Goal: Find specific page/section: Find specific page/section

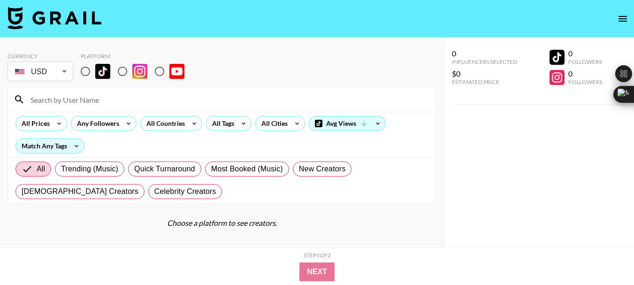
click at [161, 71] on input "radio" at bounding box center [160, 72] width 20 height 20
radio input "true"
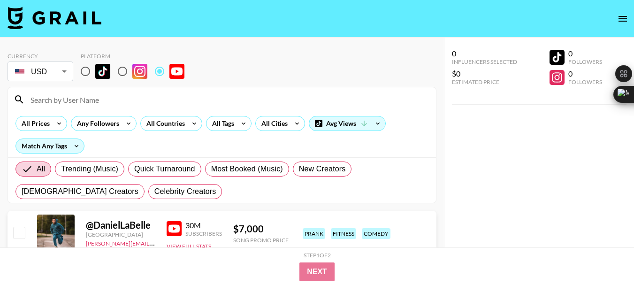
click at [86, 103] on input at bounding box center [228, 99] width 406 height 15
paste input "@duncanyounot"
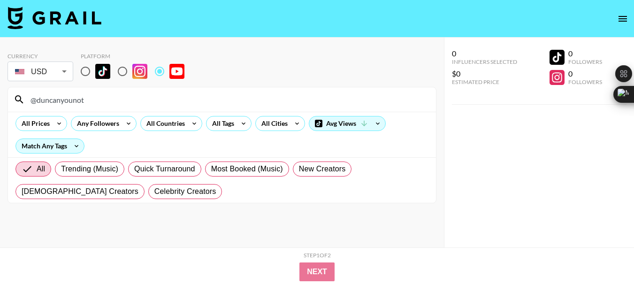
type input "@duncanyounot"
click at [65, 105] on input "@duncanyounot" at bounding box center [228, 99] width 406 height 15
click at [64, 104] on input "@duncanyounot" at bounding box center [228, 99] width 406 height 15
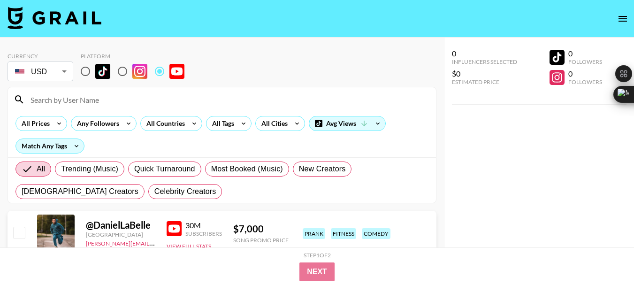
paste input "@Ironheartmcu"
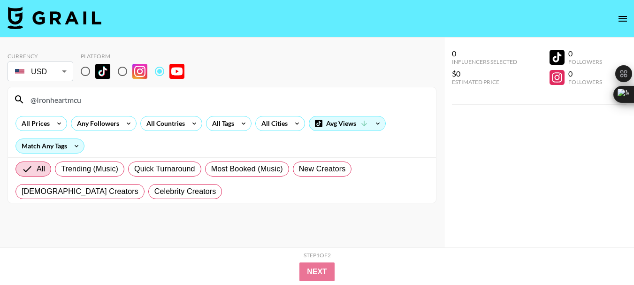
type input "@Ironheartmcu"
click at [57, 97] on input "@Ironheartmcu" at bounding box center [228, 99] width 406 height 15
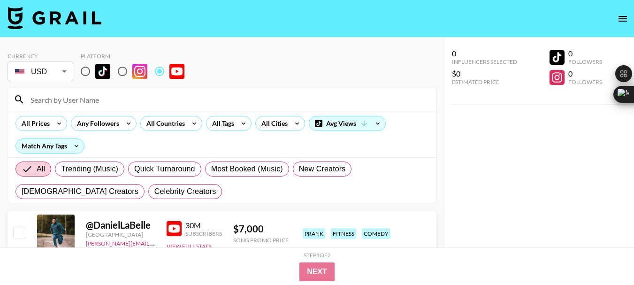
paste input "@simransingh-"
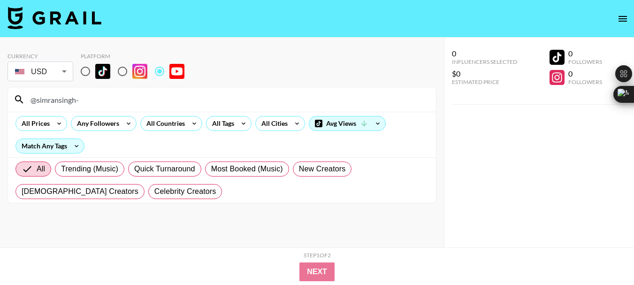
type input "@simransingh-"
click at [57, 101] on input "@simransingh-" at bounding box center [228, 99] width 406 height 15
click at [58, 101] on input "@simransingh-" at bounding box center [228, 99] width 406 height 15
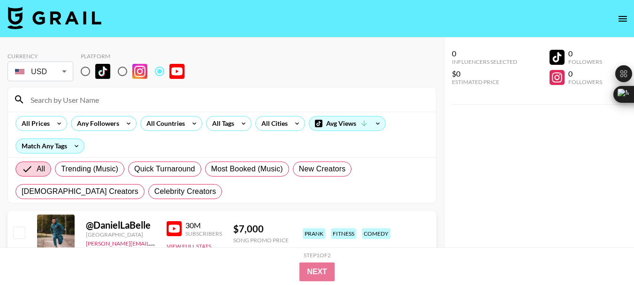
paste input "@SarahBahbahOfficial"
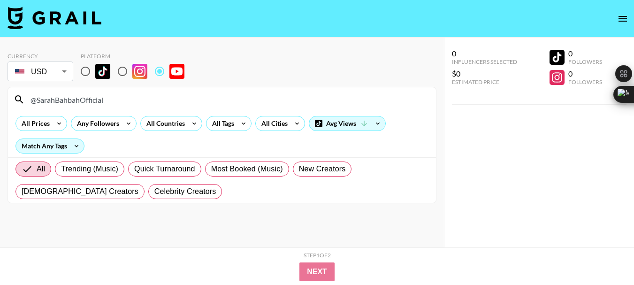
type input "@SarahBahbahOfficial"
click at [89, 101] on input "@SarahBahbahOfficial" at bounding box center [228, 99] width 406 height 15
click at [88, 101] on input "@SarahBahbahOfficial" at bounding box center [228, 99] width 406 height 15
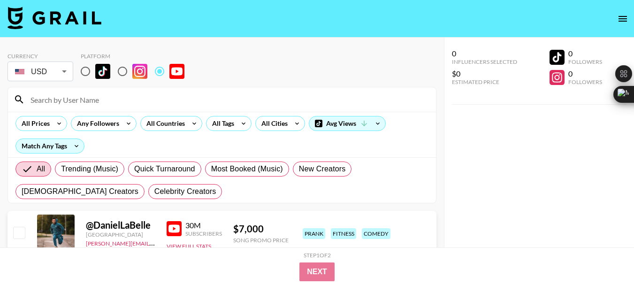
paste input "@courtreezy"
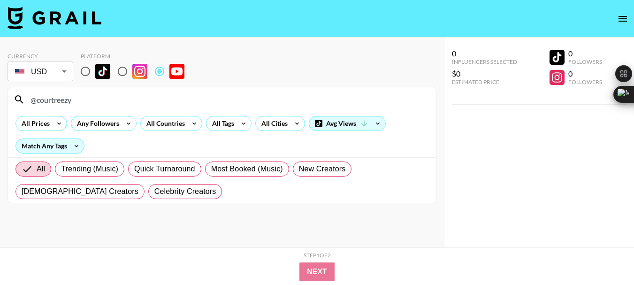
type input "@courtreezy"
click at [52, 99] on input "@courtreezy" at bounding box center [228, 99] width 406 height 15
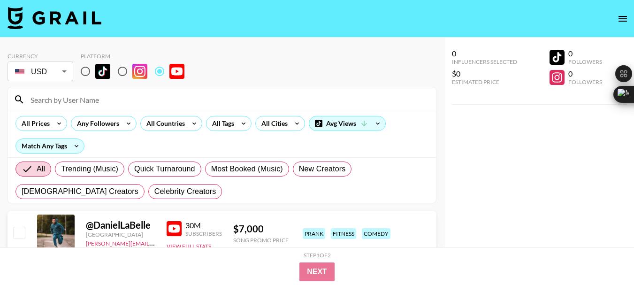
paste input "@benoftheweek"
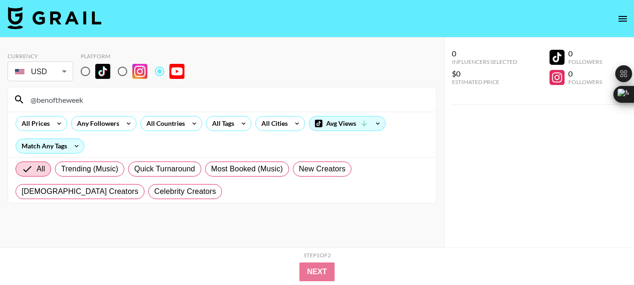
type input "@benoftheweek"
click at [70, 100] on input "@benoftheweek" at bounding box center [228, 99] width 406 height 15
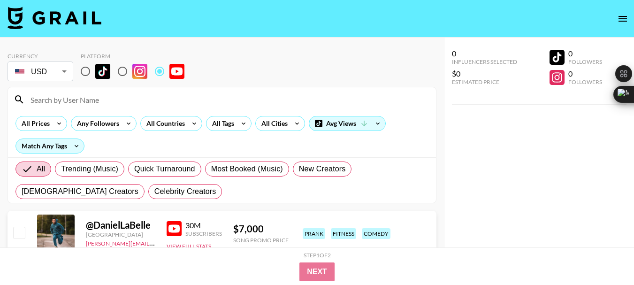
paste input "@BillyHan"
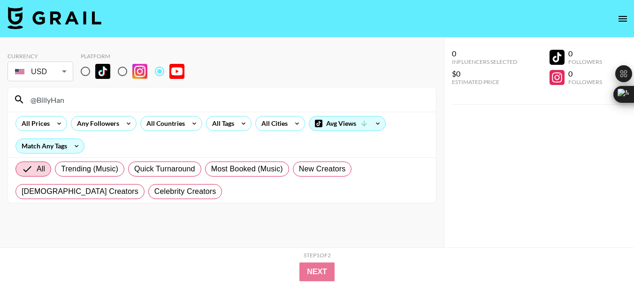
type input "@BillyHan"
click at [49, 101] on input "@BillyHan" at bounding box center [228, 99] width 406 height 15
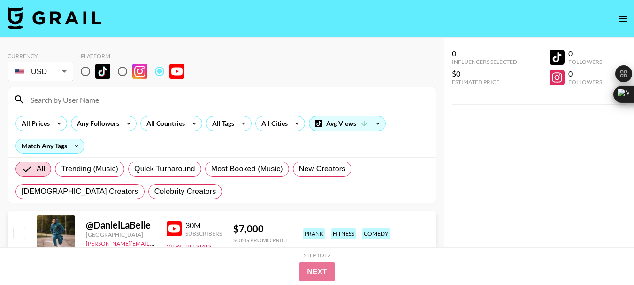
paste input "@ronanbryle"
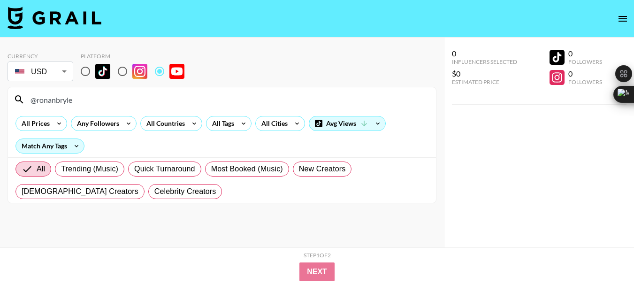
type input "@ronanbryle"
click at [56, 100] on input "@ronanbryle" at bounding box center [228, 99] width 406 height 15
click at [55, 100] on input "@ronanbryle" at bounding box center [228, 99] width 406 height 15
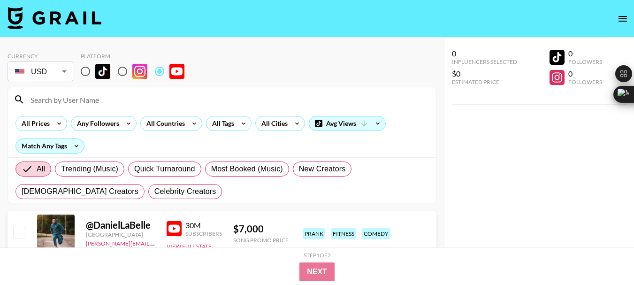
paste input "@SinjinDrowning"
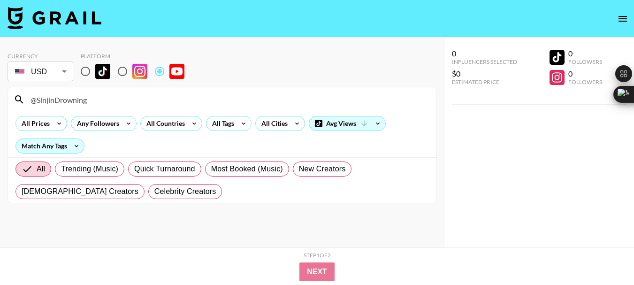
type input "@SinjinDrowning"
